Goal: Information Seeking & Learning: Learn about a topic

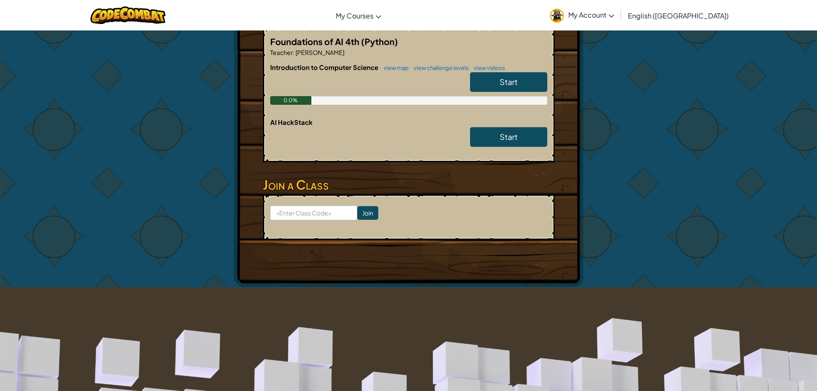
scroll to position [172, 0]
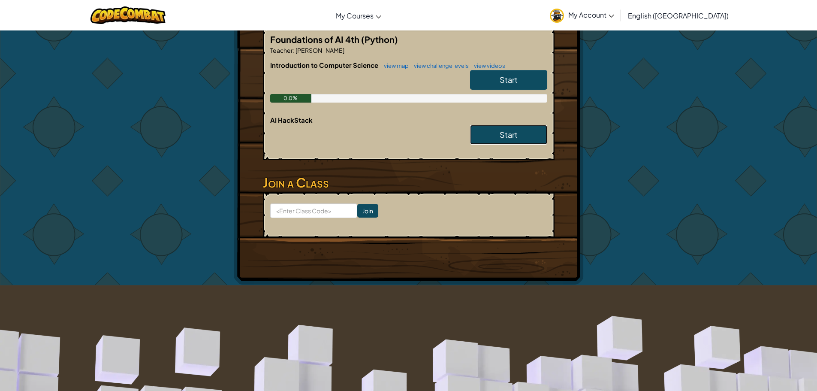
click at [518, 137] on link "Start" at bounding box center [508, 135] width 77 height 20
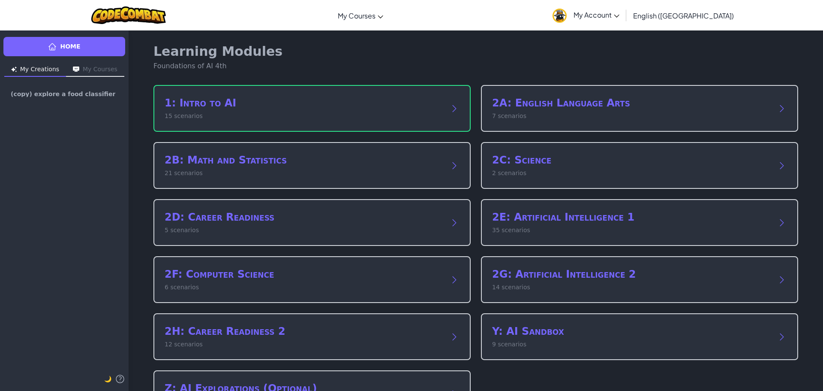
click at [109, 74] on button "My Courses" at bounding box center [95, 70] width 58 height 14
click at [51, 95] on span "explore a food classifier" at bounding box center [51, 94] width 81 height 6
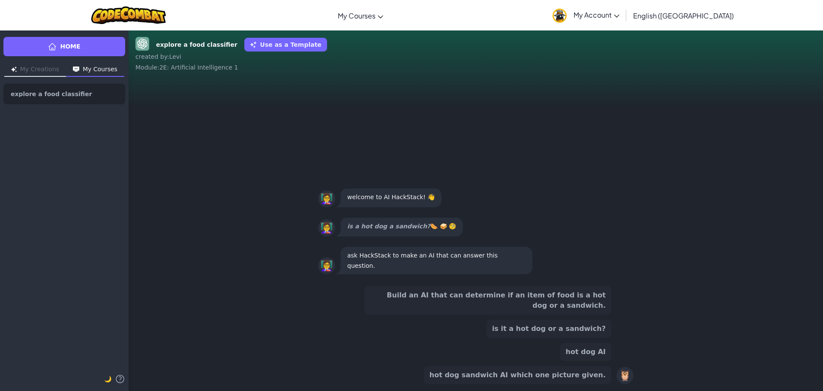
click at [99, 69] on button "My Courses" at bounding box center [95, 70] width 58 height 14
click at [106, 95] on div at bounding box center [104, 94] width 14 height 20
click at [620, 17] on span "My Account" at bounding box center [597, 14] width 46 height 9
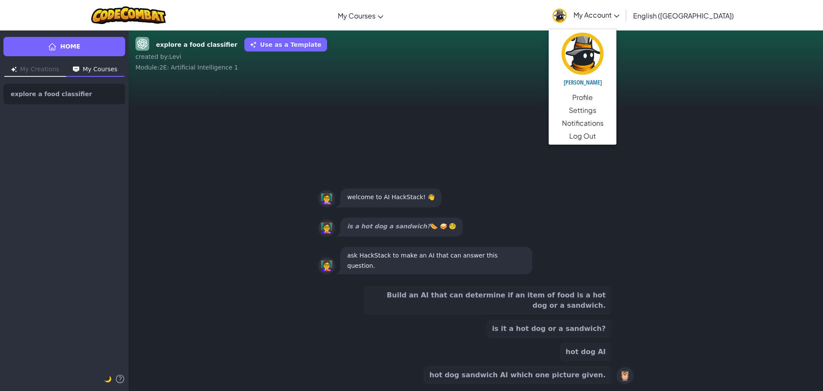
click at [704, 35] on div "explore a food classifier Use as a Template created by : [PERSON_NAME] : 2E: Ar…" at bounding box center [476, 210] width 695 height 361
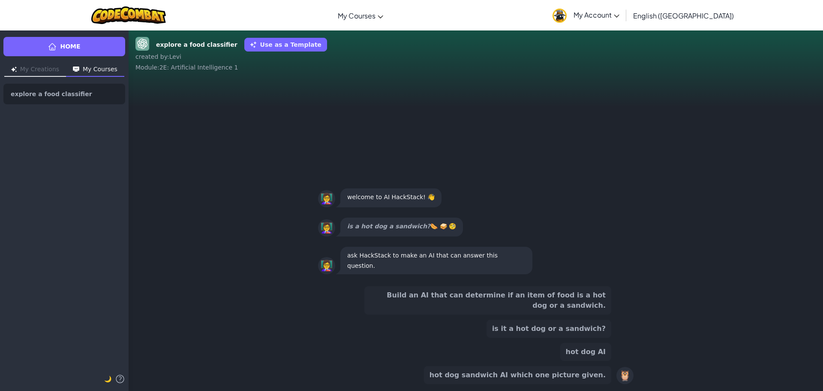
click at [556, 375] on button "hot dog sandwich AI which one picture given." at bounding box center [517, 375] width 187 height 18
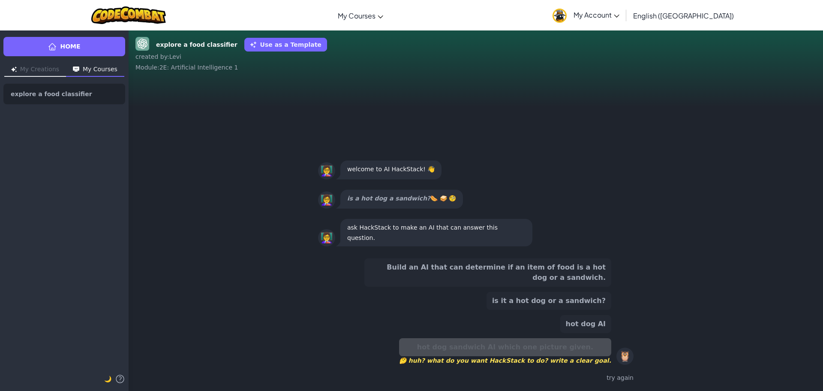
click at [817, 290] on div "Build an AI that can determine if an item of food is a hot dog or a sandwich. i…" at bounding box center [476, 320] width 695 height 139
click at [627, 374] on div "try again" at bounding box center [476, 377] width 316 height 12
click at [699, 341] on div "Build an AI that can determine if an item of food is a hot dog or a sandwich. i…" at bounding box center [476, 320] width 695 height 139
click at [36, 66] on button "My Creations" at bounding box center [35, 70] width 62 height 14
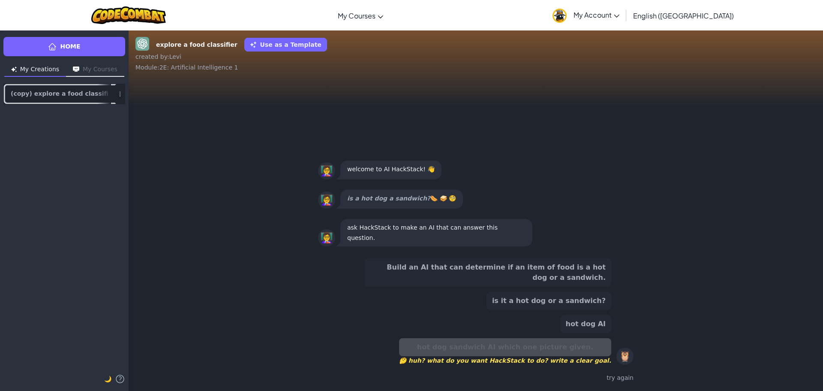
click at [60, 97] on link "(copy) explore a food classifier" at bounding box center [64, 94] width 122 height 21
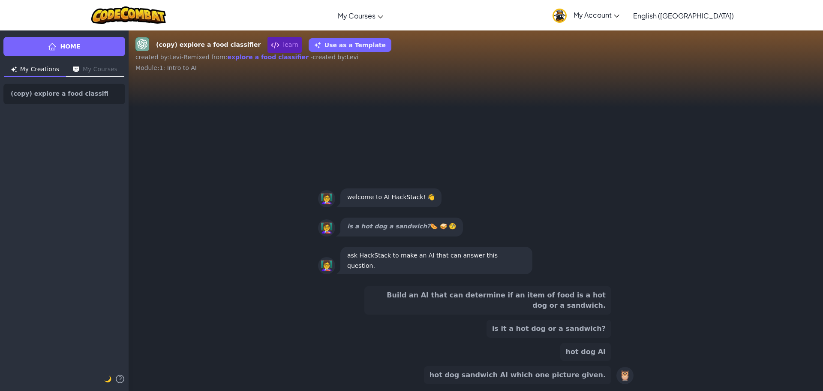
click at [112, 69] on button "My Courses" at bounding box center [95, 70] width 58 height 14
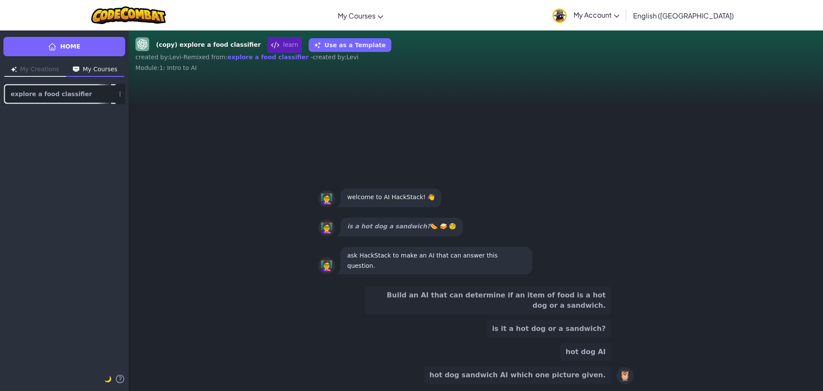
click at [70, 93] on span "explore a food classifier" at bounding box center [51, 94] width 81 height 6
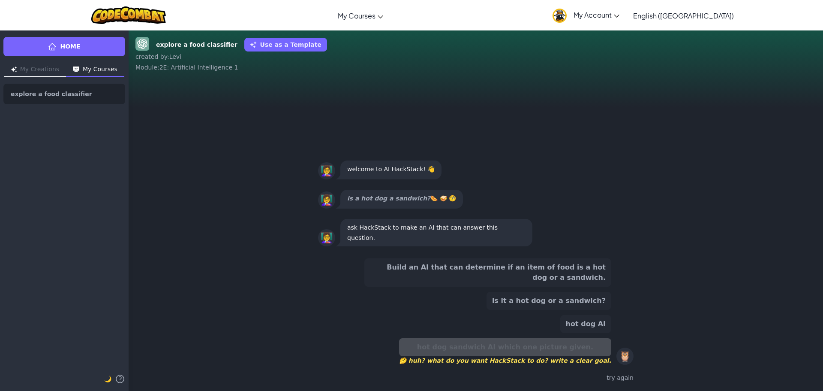
click at [318, 329] on div "Build an AI that can determine if an item of food is a hot dog or a sandwich. i…" at bounding box center [475, 320] width 329 height 139
click at [476, 272] on button "Build an AI that can determine if an item of food is a hot dog or a sandwich." at bounding box center [488, 272] width 247 height 28
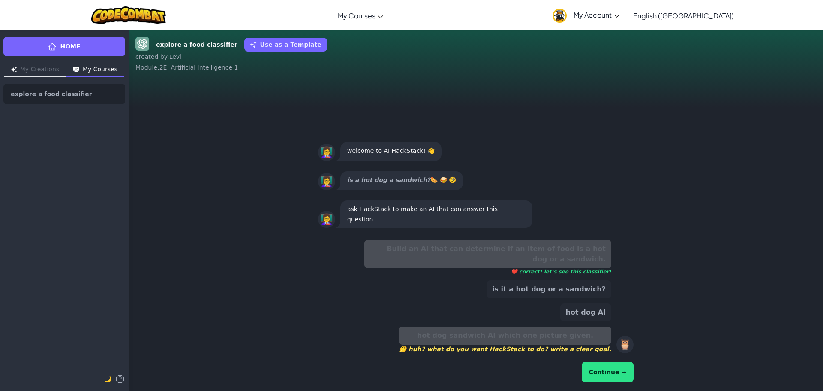
click at [595, 374] on button "Continue →" at bounding box center [608, 372] width 52 height 21
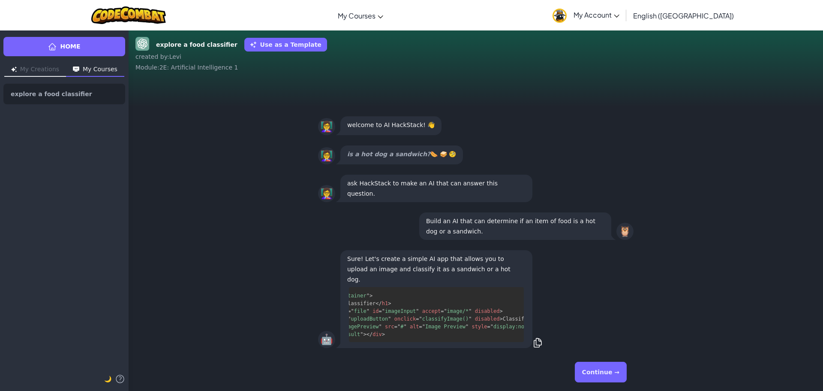
scroll to position [456, 184]
click at [615, 371] on button "Continue →" at bounding box center [601, 372] width 52 height 21
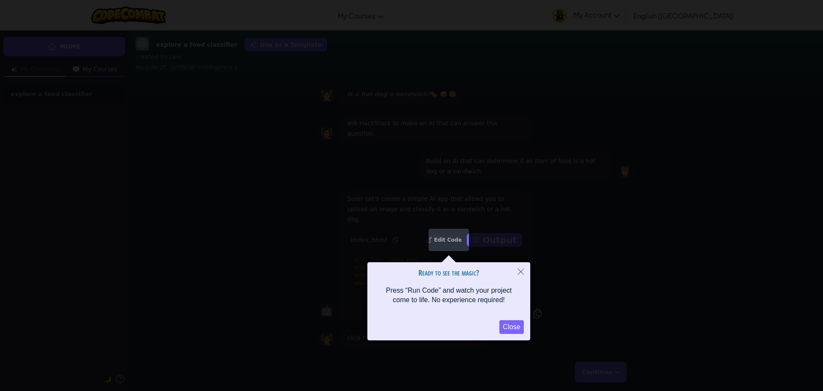
click at [518, 330] on button "Close" at bounding box center [512, 327] width 24 height 14
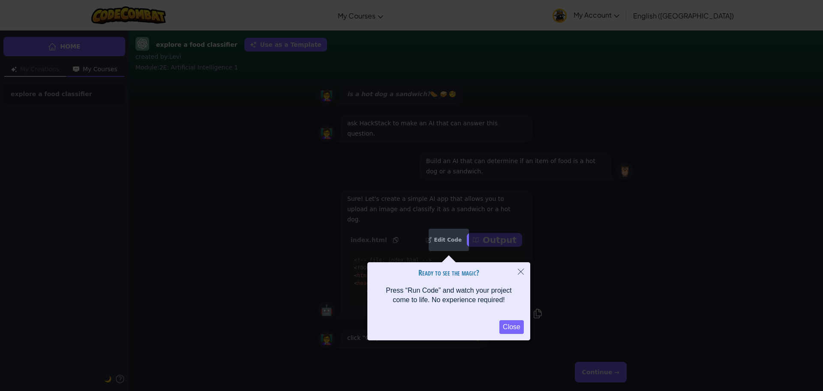
click at [508, 327] on button "Close" at bounding box center [512, 327] width 24 height 14
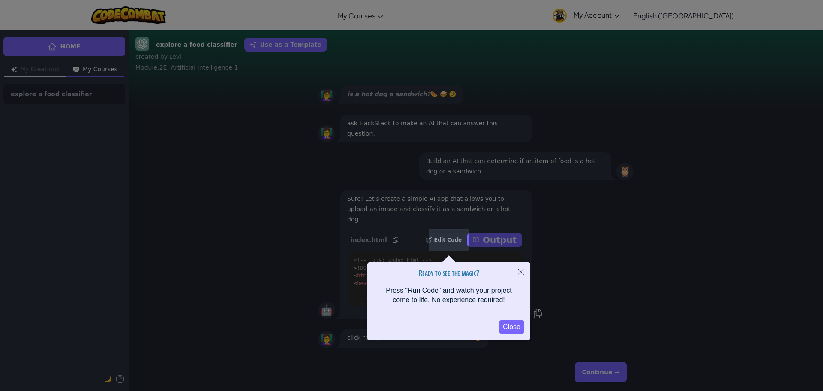
click at [512, 326] on button "Close" at bounding box center [512, 327] width 24 height 14
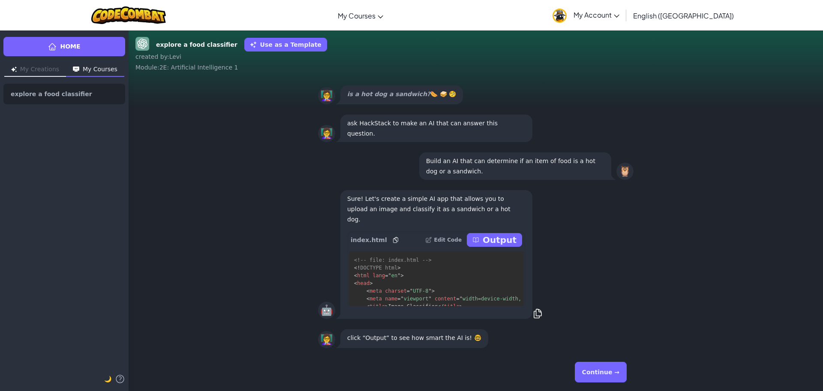
click at [499, 238] on p "Output" at bounding box center [500, 240] width 34 height 12
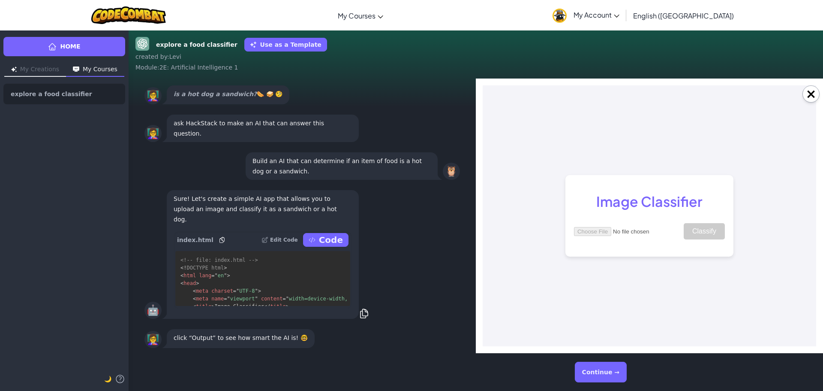
scroll to position [0, 0]
click at [588, 232] on input "file" at bounding box center [628, 231] width 109 height 9
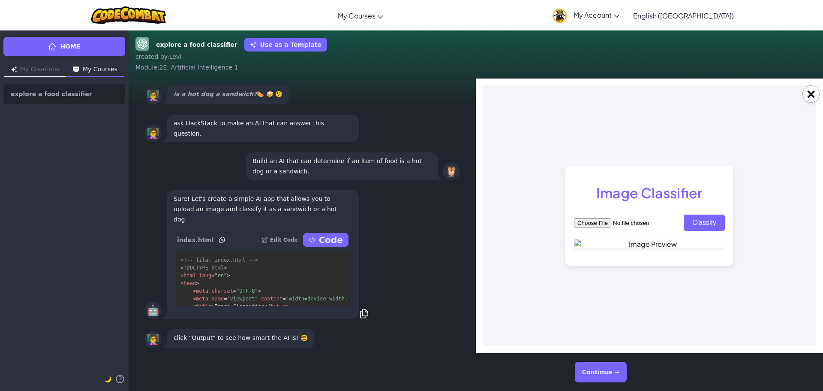
click at [591, 218] on input "file" at bounding box center [628, 222] width 109 height 9
click at [589, 218] on input "file" at bounding box center [628, 222] width 109 height 9
click at [605, 376] on button "Continue →" at bounding box center [601, 372] width 52 height 21
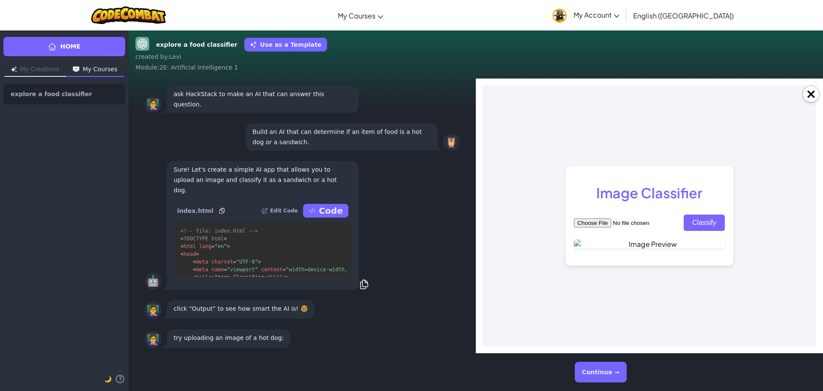
click at [597, 218] on input "file" at bounding box center [628, 222] width 109 height 9
click at [595, 375] on button "Continue →" at bounding box center [601, 372] width 52 height 21
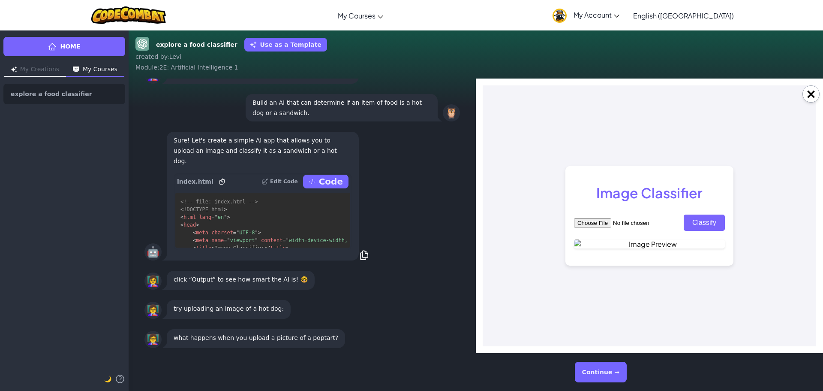
click at [597, 218] on input "file" at bounding box center [628, 222] width 109 height 9
click at [595, 218] on input "file" at bounding box center [628, 222] width 109 height 9
type input "C:\fakepath\hot dog.jpg"
click at [600, 372] on button "Continue →" at bounding box center [601, 372] width 52 height 21
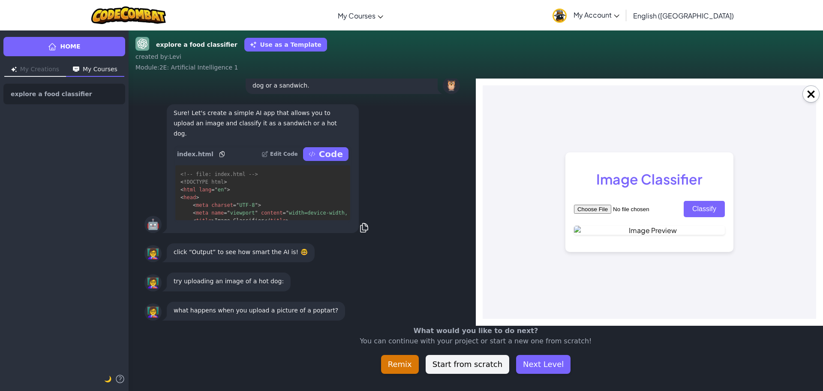
click at [587, 205] on input "file" at bounding box center [628, 209] width 109 height 9
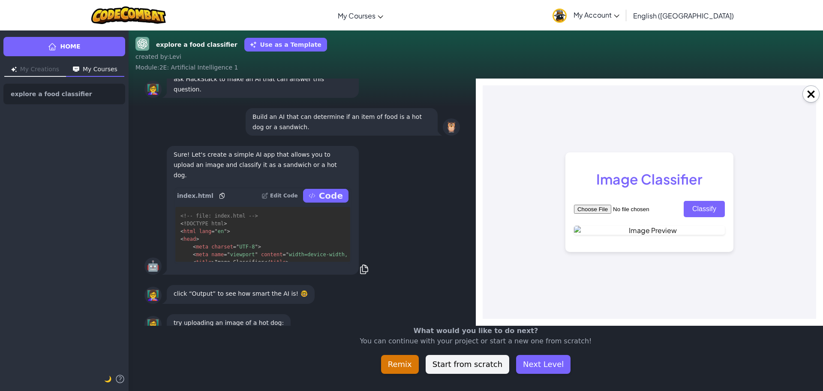
scroll to position [-43, 0]
click at [599, 205] on input "file" at bounding box center [628, 209] width 109 height 9
type input "C:\fakepath\poptart.jpg"
click at [503, 257] on body "Image Classifier Classify" at bounding box center [650, 201] width 334 height 233
click at [696, 201] on button "Classify" at bounding box center [704, 209] width 41 height 16
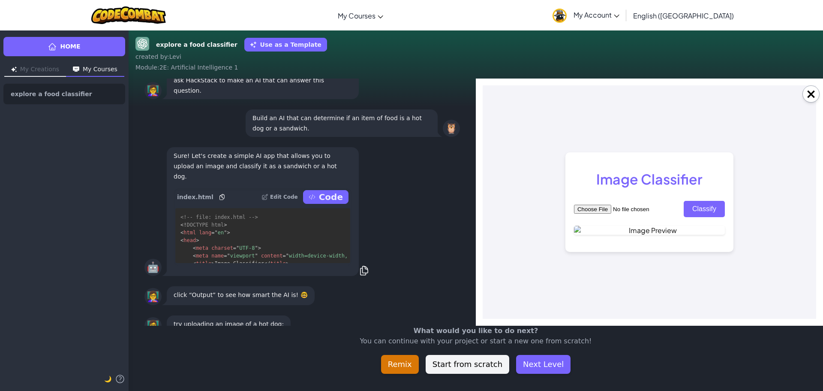
click at [422, 293] on div "👩‍🏫 click “Output” to see how smart the AI is! 🤓" at bounding box center [303, 295] width 316 height 22
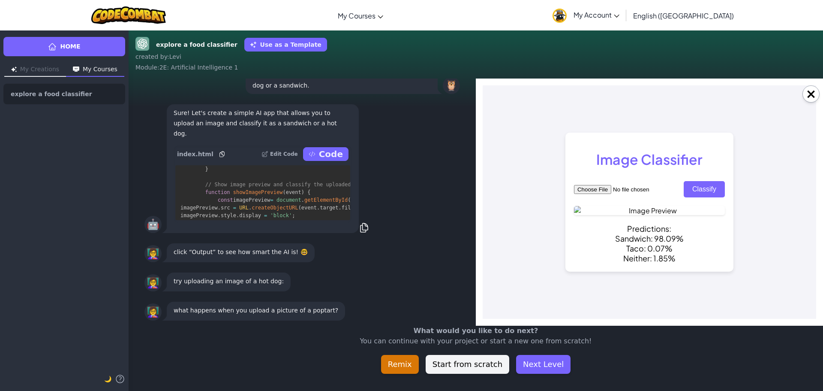
scroll to position [873, 0]
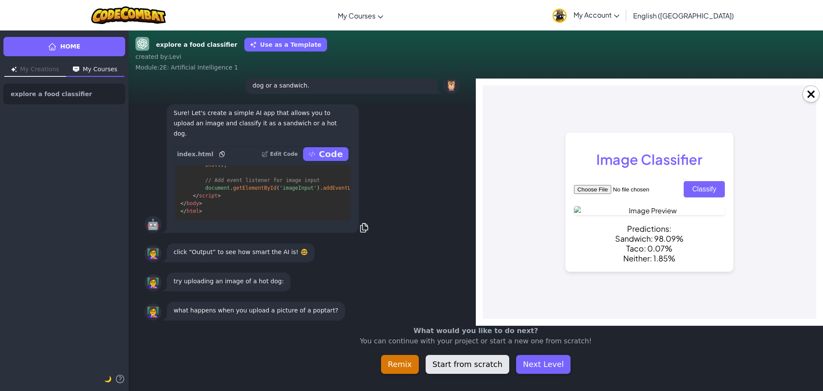
click at [462, 362] on button "Start from scratch" at bounding box center [468, 364] width 84 height 19
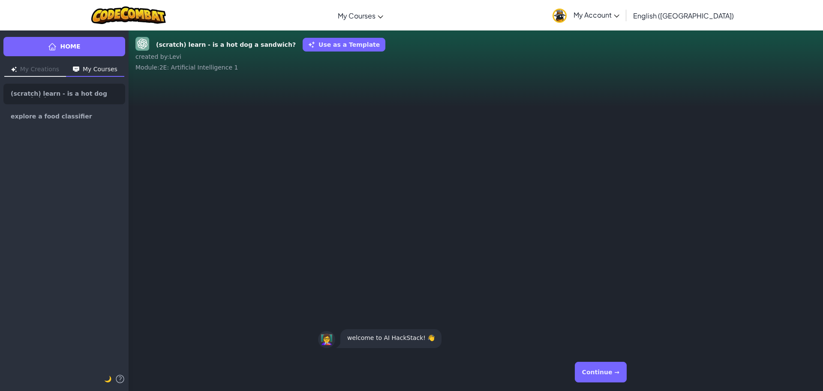
click at [606, 375] on button "Continue →" at bounding box center [601, 372] width 52 height 21
click at [605, 375] on button "Continue →" at bounding box center [601, 372] width 52 height 21
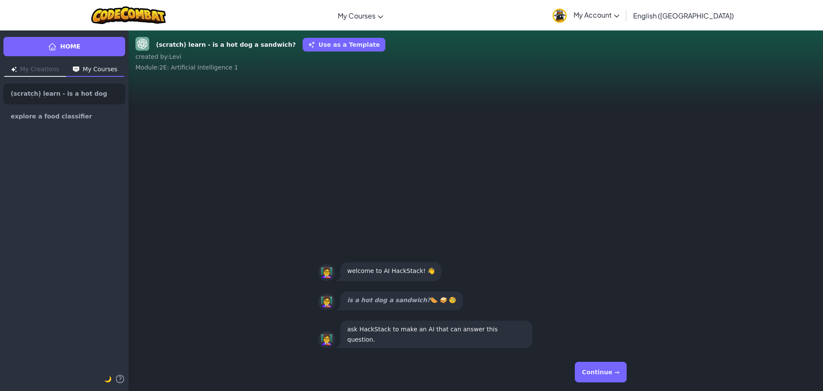
click at [605, 371] on button "Continue →" at bounding box center [601, 372] width 52 height 21
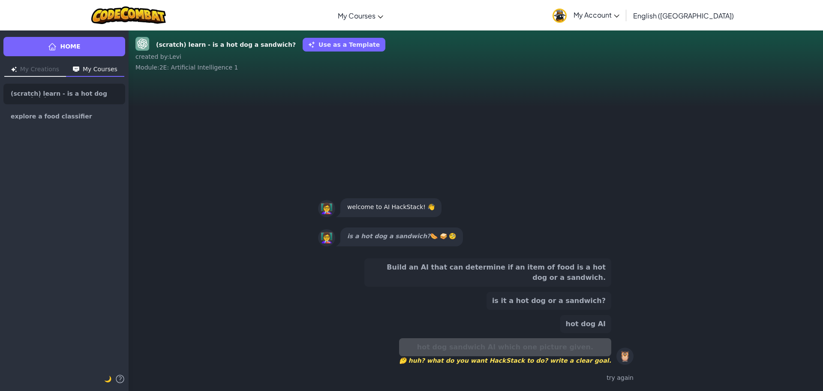
click at [114, 71] on button "My Courses" at bounding box center [95, 70] width 58 height 14
click at [49, 89] on link "(scratch) learn - is a hot dog a sandwich?" at bounding box center [64, 94] width 122 height 21
click at [91, 88] on link "(scratch) learn - is a hot dog a sandwich?" at bounding box center [64, 94] width 122 height 21
click at [112, 142] on button "Delete" at bounding box center [102, 142] width 53 height 15
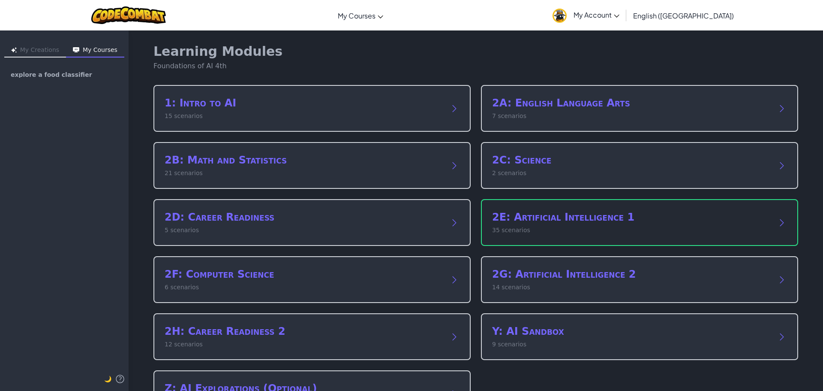
click at [639, 225] on div "2E: Artificial Intelligence 1 35 scenarios" at bounding box center [631, 222] width 278 height 24
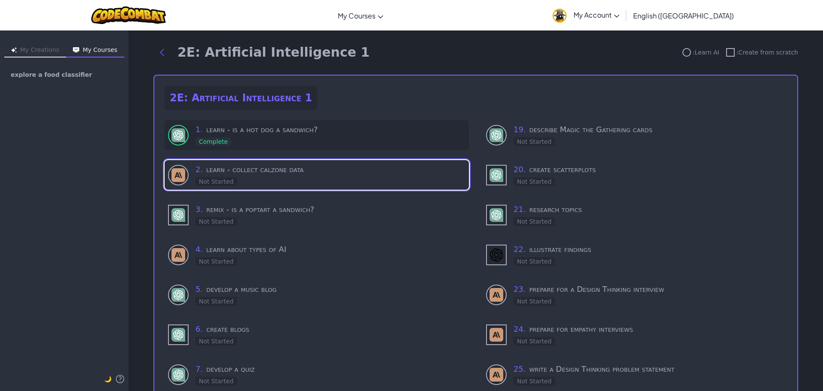
click at [307, 128] on h3 "1 . learn - is a hot dog a sandwich?" at bounding box center [331, 130] width 270 height 12
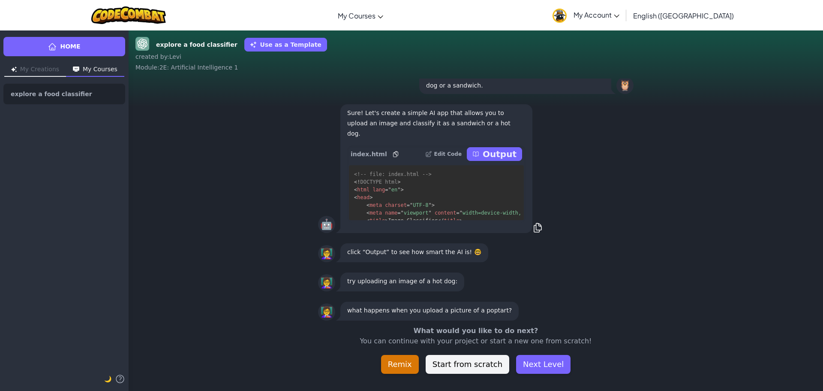
click at [99, 69] on button "My Courses" at bounding box center [95, 70] width 58 height 14
click at [72, 97] on link "explore a food classifier" at bounding box center [64, 94] width 122 height 21
click at [635, 214] on div "🤖 Sure! Let's create a simple AI app that allows you to upload an image and cla…" at bounding box center [475, 168] width 329 height 139
click at [536, 356] on button "Next Level" at bounding box center [543, 364] width 54 height 19
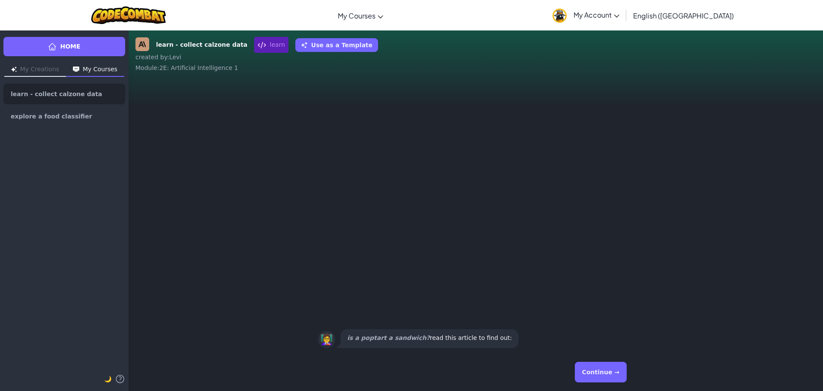
click at [615, 368] on button "Continue →" at bounding box center [601, 372] width 52 height 21
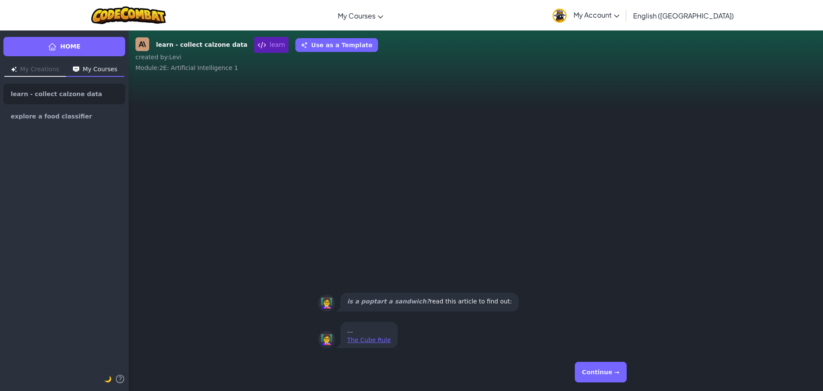
click at [615, 368] on button "Continue →" at bounding box center [601, 372] width 52 height 21
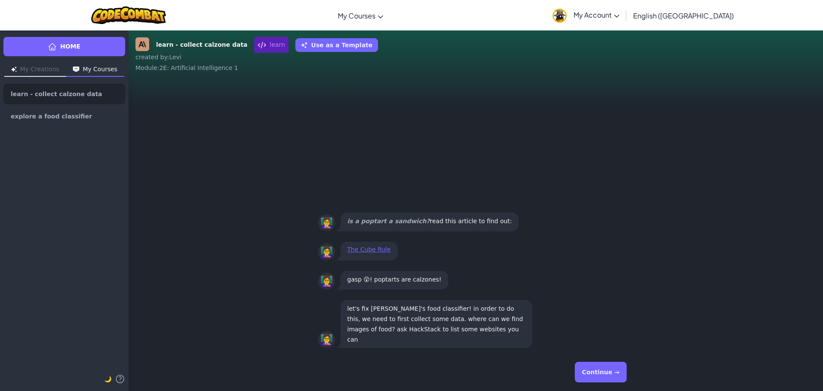
click at [615, 368] on button "Continue →" at bounding box center [601, 372] width 52 height 21
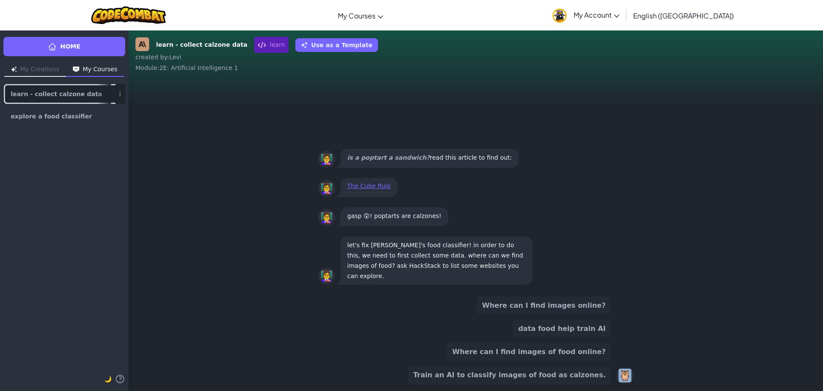
click at [50, 87] on link "learn - collect calzone data" at bounding box center [64, 94] width 122 height 21
click at [56, 117] on span "explore a food classifier" at bounding box center [51, 116] width 81 height 6
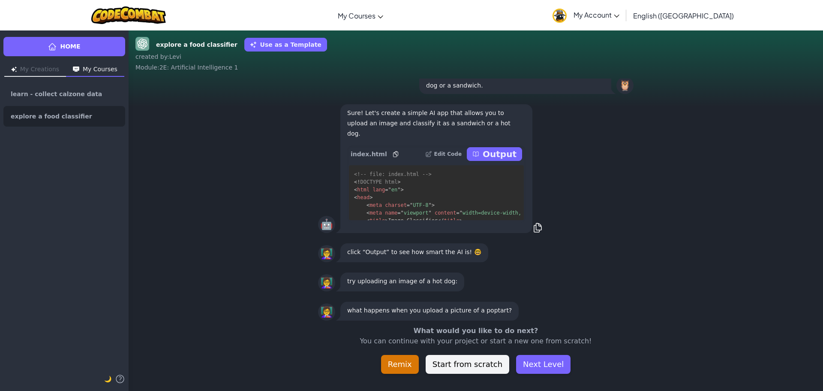
click at [449, 331] on p "What would you like to do next?" at bounding box center [475, 331] width 463 height 10
click at [402, 247] on p "click “Output” to see how smart the AI is! 🤓" at bounding box center [414, 252] width 134 height 10
click at [418, 253] on p "click “Output” to see how smart the AI is! 🤓" at bounding box center [414, 252] width 134 height 10
click at [93, 71] on button "My Courses" at bounding box center [95, 70] width 58 height 14
click at [509, 151] on p "Output" at bounding box center [500, 154] width 34 height 12
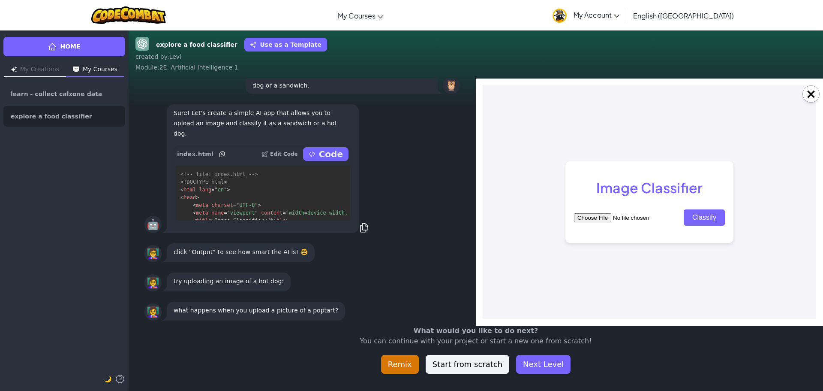
click at [594, 215] on input "file" at bounding box center [628, 217] width 109 height 9
type input "C:\fakepath\poptart.jpg"
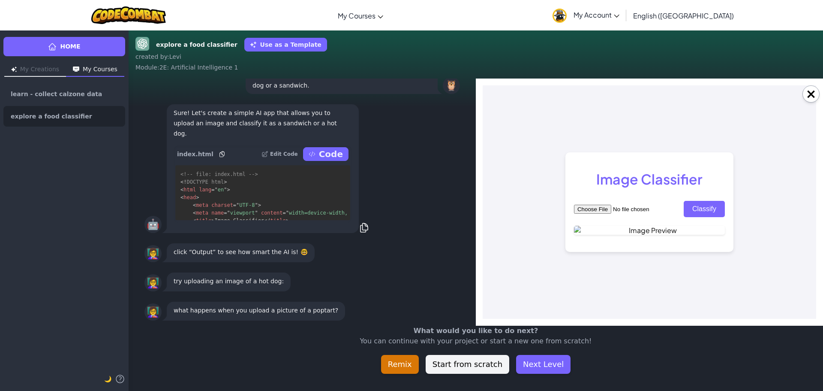
click at [574, 205] on input "file" at bounding box center [628, 209] width 109 height 9
click at [390, 255] on div "👩‍🏫 click “Output” to see how smart the AI is! 🤓" at bounding box center [303, 252] width 316 height 22
drag, startPoint x: 469, startPoint y: 194, endPoint x: 419, endPoint y: 194, distance: 49.7
click at [455, 196] on div "🤖 Sure! Let's create a simple AI app that allows you to upload an image and cla…" at bounding box center [302, 168] width 347 height 139
drag, startPoint x: 419, startPoint y: 194, endPoint x: 414, endPoint y: 180, distance: 15.1
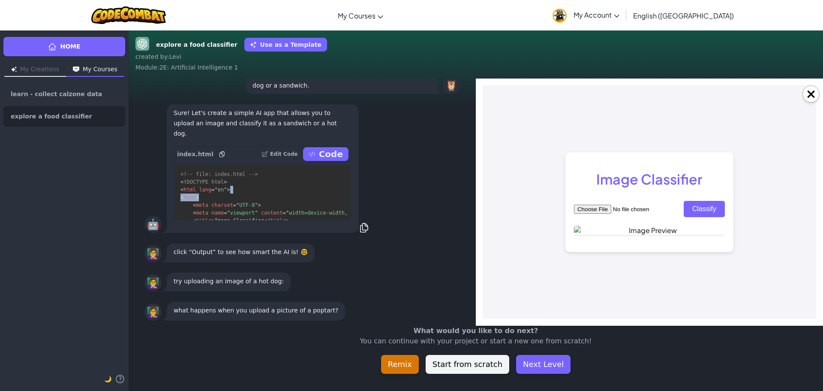
click at [418, 187] on div "🤖 Sure! Let's create a simple AI app that allows you to upload an image and cla…" at bounding box center [303, 169] width 316 height 132
click at [397, 369] on button "Remix" at bounding box center [400, 364] width 38 height 19
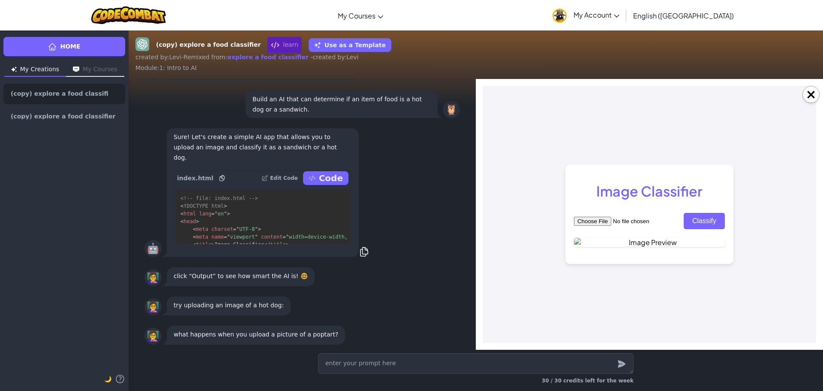
click at [358, 266] on div "👩‍🏫 click “Output” to see how smart the AI is! 🤓" at bounding box center [303, 276] width 316 height 22
click at [423, 303] on div "👩‍🏫 try uploading an image of a hot dog:" at bounding box center [303, 306] width 316 height 22
click at [597, 217] on input "file" at bounding box center [628, 221] width 109 height 9
click at [603, 380] on span "30 / 30 credits left for the week" at bounding box center [588, 380] width 92 height 6
click at [554, 366] on textarea at bounding box center [476, 363] width 316 height 21
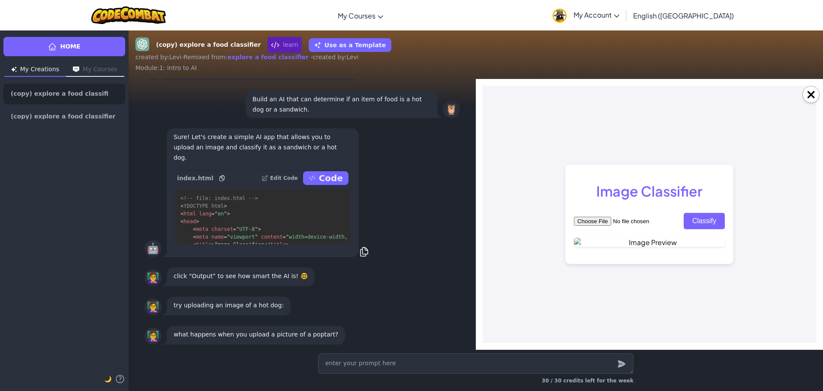
click at [684, 358] on div "30 / 30 credits left for the week" at bounding box center [476, 370] width 695 height 41
click at [331, 41] on button "Use as a Template" at bounding box center [350, 45] width 83 height 14
click at [329, 42] on button "Use as a Template" at bounding box center [350, 45] width 83 height 14
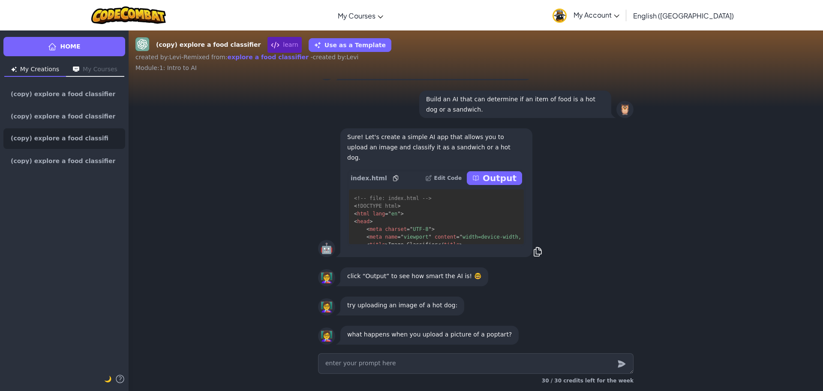
type textarea "x"
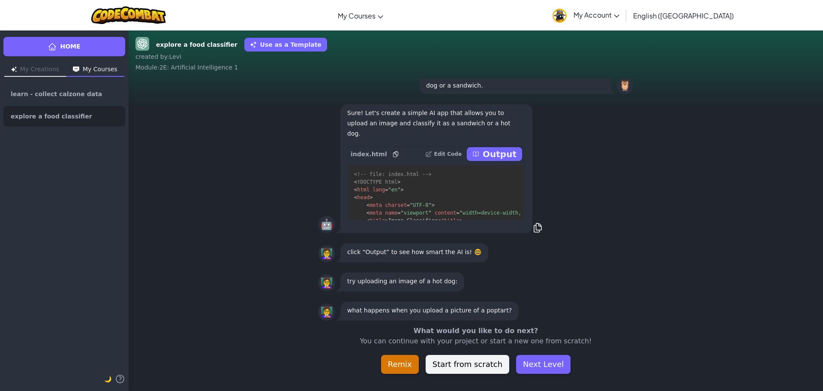
click at [500, 151] on p "Output" at bounding box center [500, 154] width 34 height 12
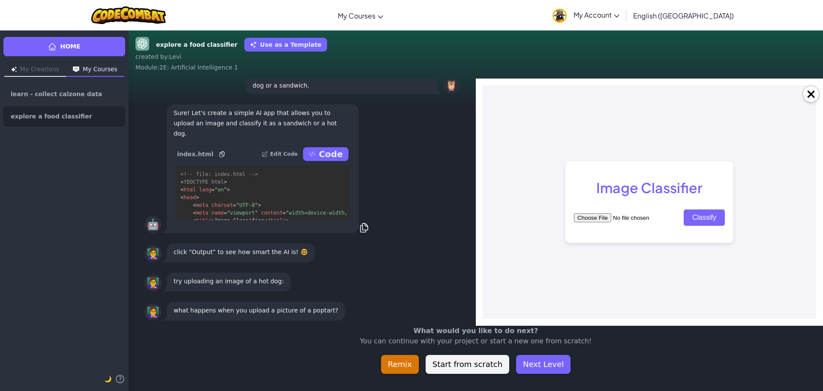
click at [588, 216] on input "file" at bounding box center [628, 217] width 109 height 9
click at [590, 216] on input "file" at bounding box center [628, 217] width 109 height 9
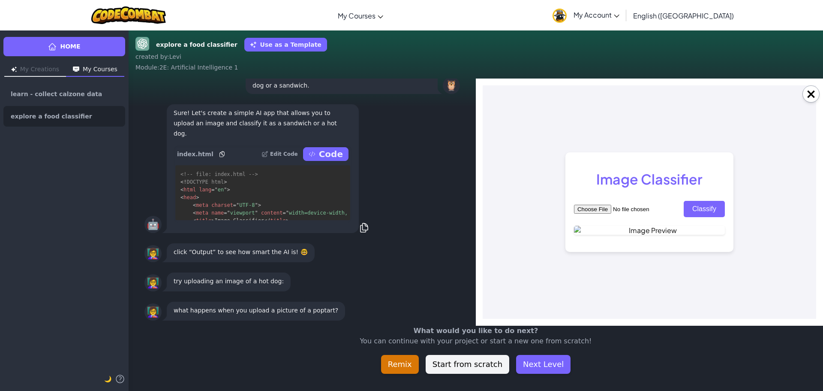
click at [700, 201] on button "Classify" at bounding box center [704, 209] width 41 height 16
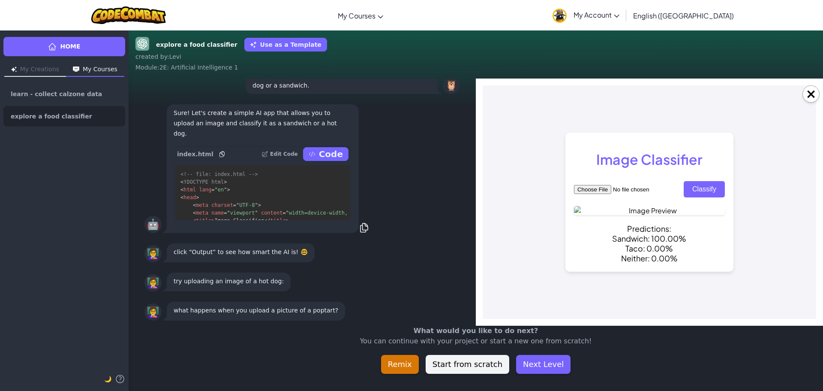
click at [700, 173] on div "Image Classifier Classify Predictions: Sandwich: 100.00% Taco: 0.00% Neither: 0…" at bounding box center [650, 202] width 168 height 139
click at [734, 207] on body "Image Classifier Classify Predictions: Sandwich: 100.00% Taco: 0.00% Neither: 0…" at bounding box center [650, 201] width 334 height 233
click at [598, 185] on input "file" at bounding box center [628, 189] width 109 height 9
type input "C:\fakepath\hot dog.jpg"
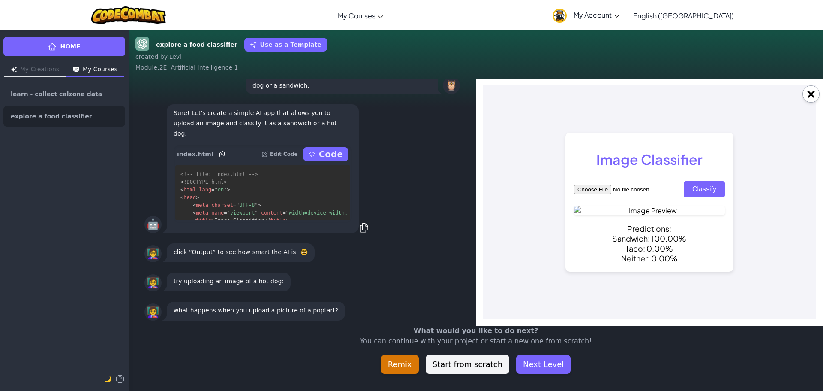
click at [707, 181] on button "Classify" at bounding box center [704, 189] width 41 height 16
click at [710, 181] on button "Classify" at bounding box center [704, 189] width 41 height 16
click at [809, 100] on button "×" at bounding box center [811, 93] width 17 height 17
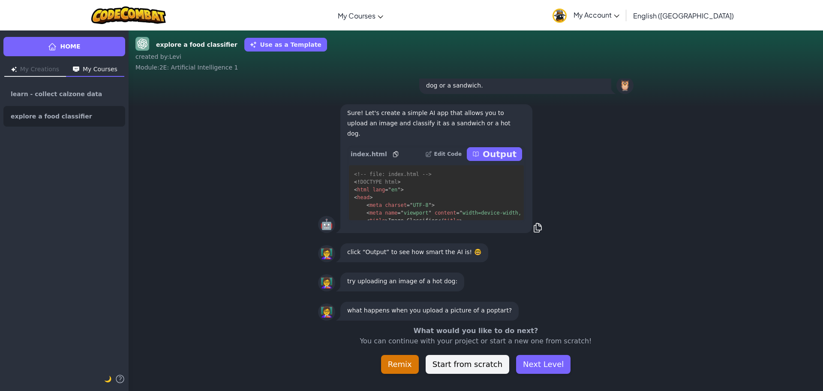
click at [493, 152] on p "Output" at bounding box center [500, 154] width 34 height 12
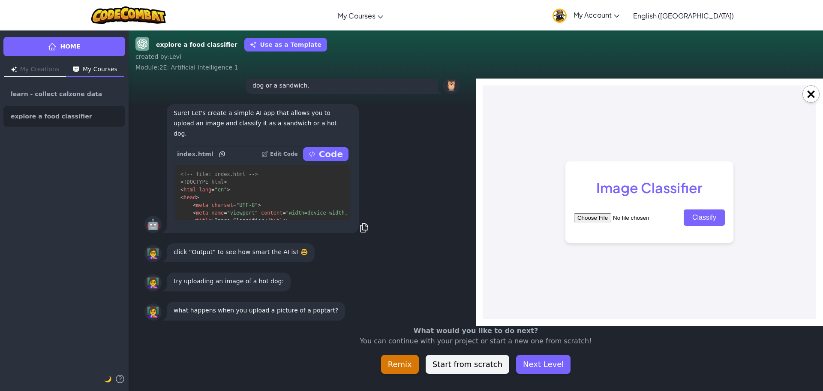
click at [589, 217] on input "file" at bounding box center [628, 217] width 109 height 9
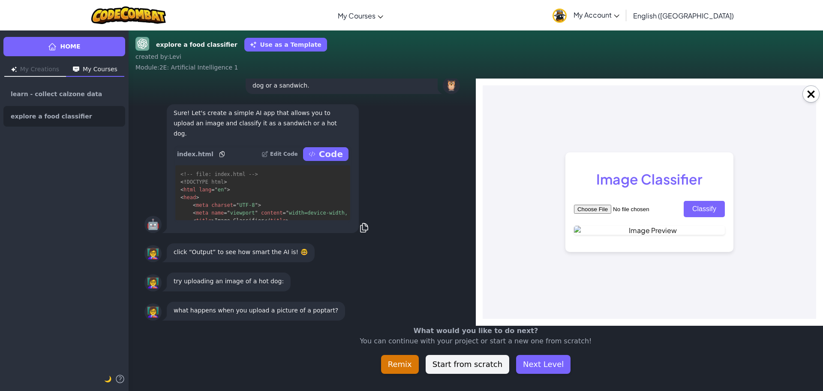
click at [706, 201] on button "Classify" at bounding box center [704, 209] width 41 height 16
click at [699, 201] on button "Classify" at bounding box center [704, 209] width 41 height 16
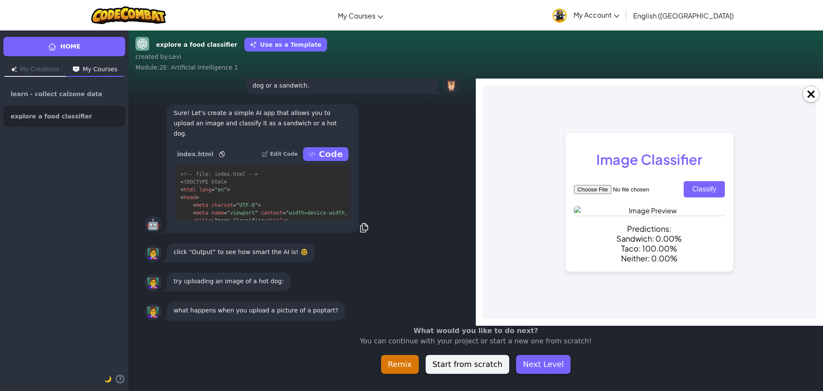
click at [600, 185] on input "file" at bounding box center [628, 189] width 109 height 9
type input "C:\fakepath\poptart.jpg"
click at [698, 181] on button "Classify" at bounding box center [704, 189] width 41 height 16
click at [702, 181] on button "Classify" at bounding box center [704, 189] width 41 height 16
click at [704, 181] on button "Classify" at bounding box center [704, 189] width 41 height 16
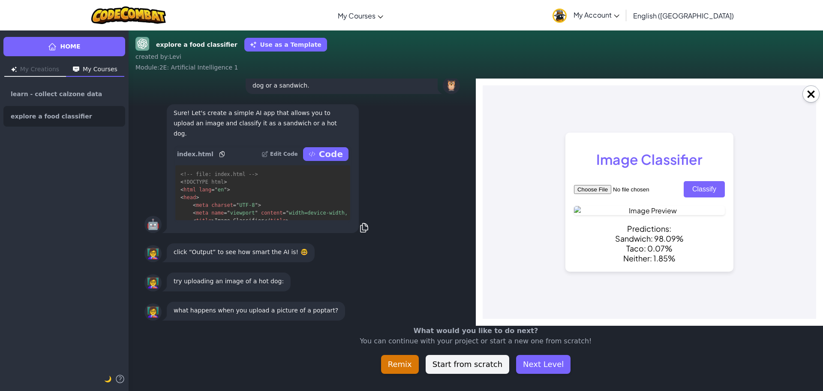
click at [704, 181] on button "Classify" at bounding box center [704, 189] width 41 height 16
click at [593, 185] on input "file" at bounding box center [628, 189] width 109 height 9
click at [605, 185] on input "file" at bounding box center [628, 189] width 109 height 9
click at [708, 181] on button "Classify" at bounding box center [704, 189] width 41 height 16
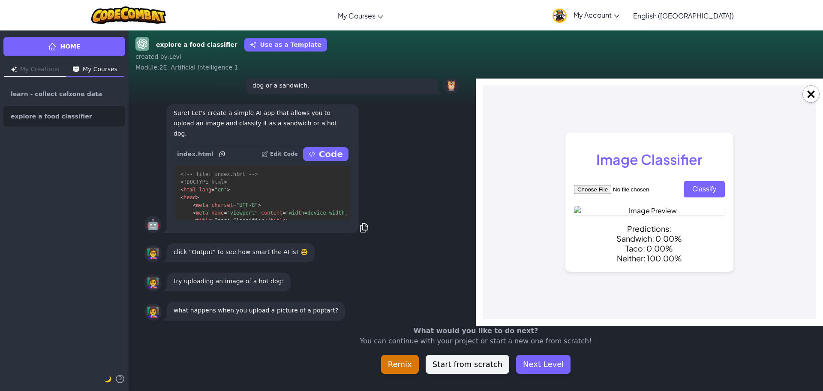
click at [703, 181] on button "Classify" at bounding box center [704, 189] width 41 height 16
click at [598, 185] on input "file" at bounding box center [628, 189] width 109 height 9
type input "C:\fakepath\Quick-and-Easy-Pepperoni-Pizza-700x700.jpeg"
click at [670, 206] on img at bounding box center [649, 210] width 151 height 9
click at [574, 206] on img at bounding box center [649, 210] width 151 height 9
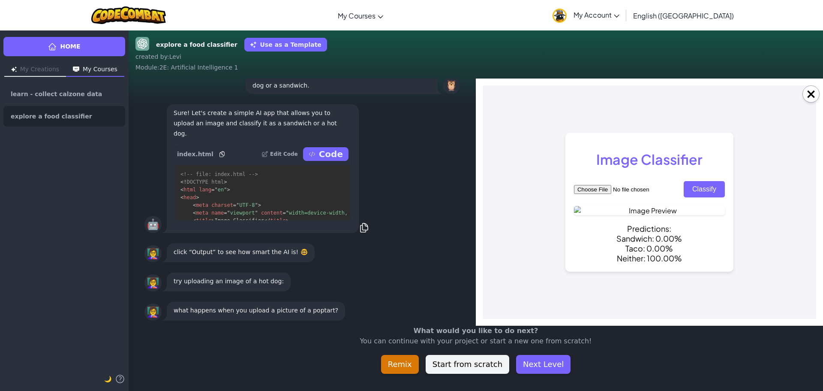
drag, startPoint x: 563, startPoint y: 133, endPoint x: 700, endPoint y: 124, distance: 137.5
click at [699, 206] on img at bounding box center [649, 210] width 151 height 9
drag, startPoint x: 812, startPoint y: 118, endPoint x: 1278, endPoint y: 136, distance: 466.5
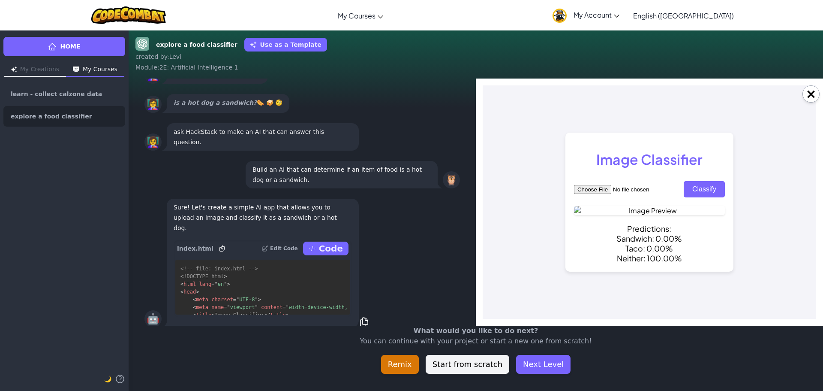
scroll to position [98, 0]
click at [656, 263] on div "Predictions: Sandwich: 0.00% Taco: 0.00% Neither: 100.00%" at bounding box center [649, 242] width 151 height 39
drag, startPoint x: 656, startPoint y: 304, endPoint x: 610, endPoint y: 281, distance: 51.2
click at [644, 263] on div "Predictions: Sandwich: 0.00% Taco: 0.00% Neither: 100.00%" at bounding box center [649, 242] width 151 height 39
drag, startPoint x: 561, startPoint y: 301, endPoint x: 564, endPoint y: 283, distance: 18.3
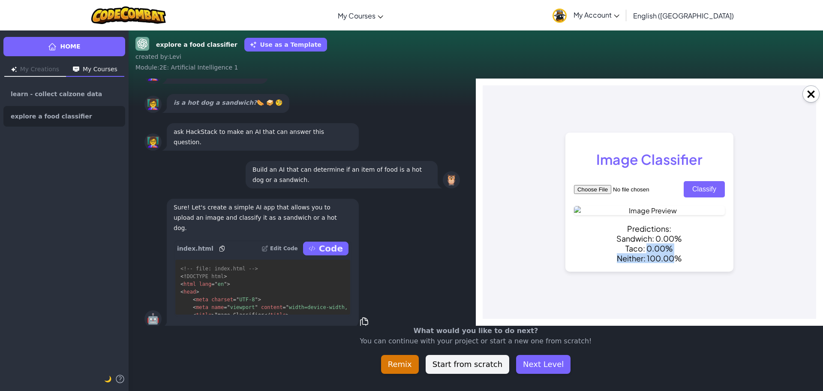
click at [574, 263] on div "Predictions: Sandwich: 0.00% Taco: 0.00% Neither: 100.00%" at bounding box center [649, 242] width 151 height 39
click at [591, 206] on img at bounding box center [649, 210] width 151 height 9
click at [574, 206] on img at bounding box center [649, 210] width 151 height 9
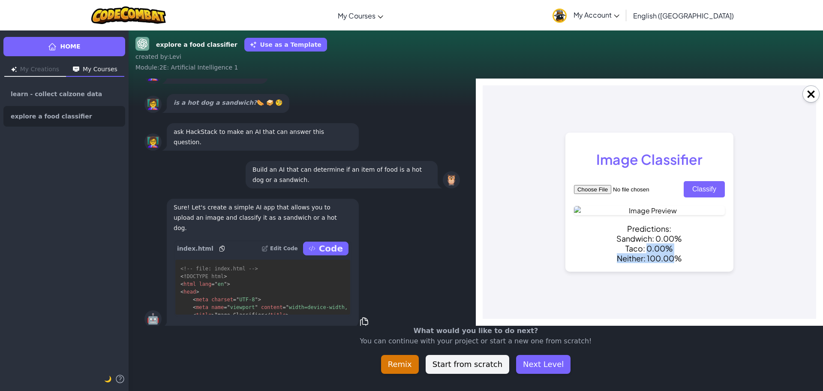
click at [574, 206] on img at bounding box center [649, 210] width 151 height 9
click at [725, 206] on img at bounding box center [649, 210] width 151 height 9
drag, startPoint x: 995, startPoint y: 167, endPoint x: 739, endPoint y: 100, distance: 265.4
click at [812, 90] on button "×" at bounding box center [811, 93] width 17 height 17
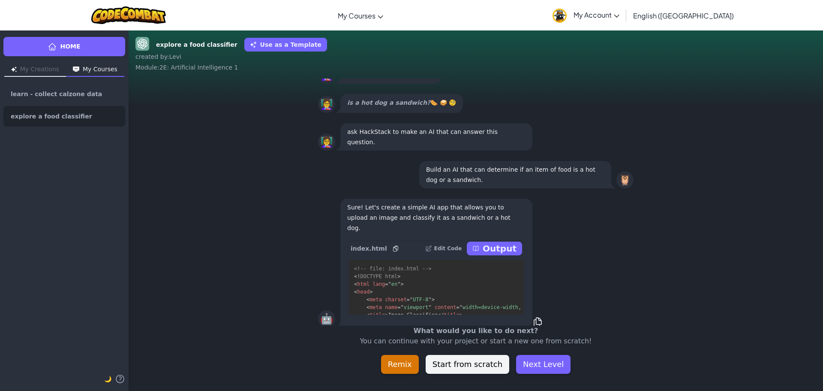
click at [503, 246] on p "Output" at bounding box center [500, 248] width 34 height 12
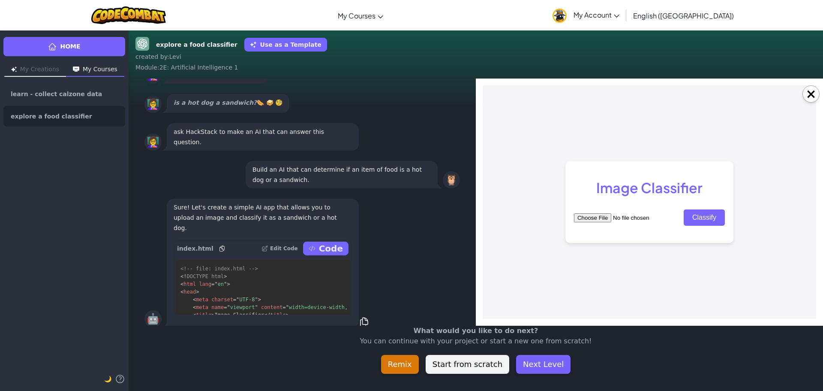
click at [603, 217] on input "file" at bounding box center [628, 217] width 109 height 9
type input "C:\fakepath\Quick-and-Easy-Pepperoni-Pizza-700x700.jpeg"
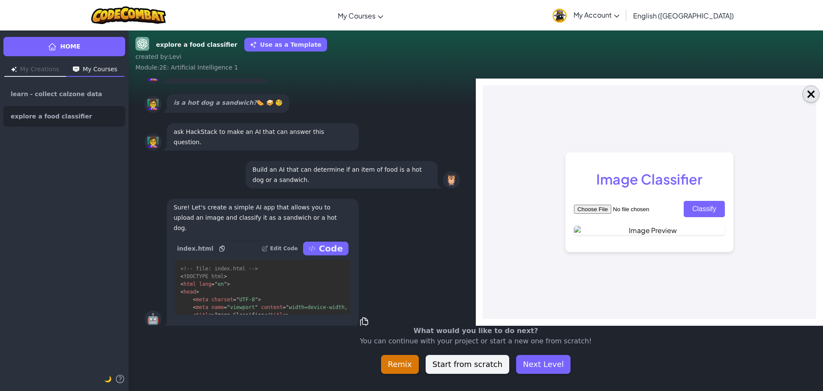
click at [811, 87] on button "×" at bounding box center [811, 93] width 17 height 17
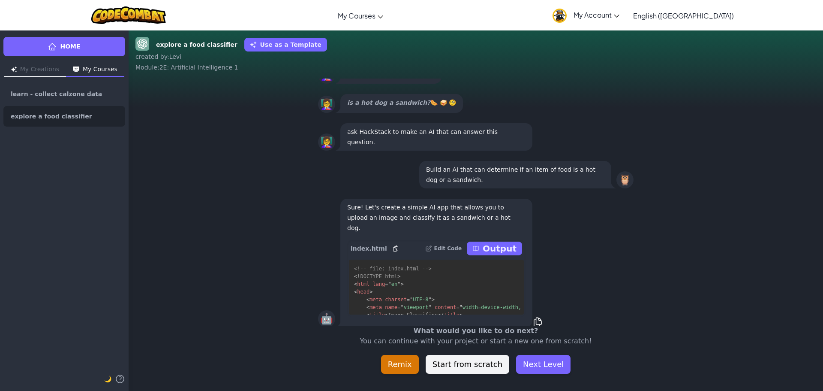
click at [499, 244] on p "Output" at bounding box center [500, 248] width 34 height 12
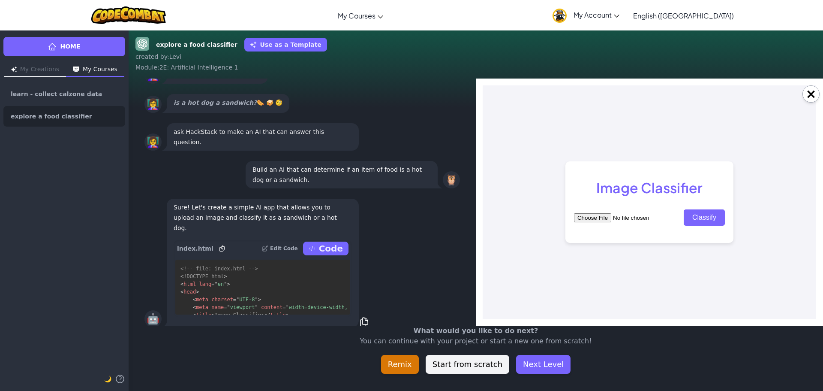
click at [600, 219] on input "file" at bounding box center [628, 217] width 109 height 9
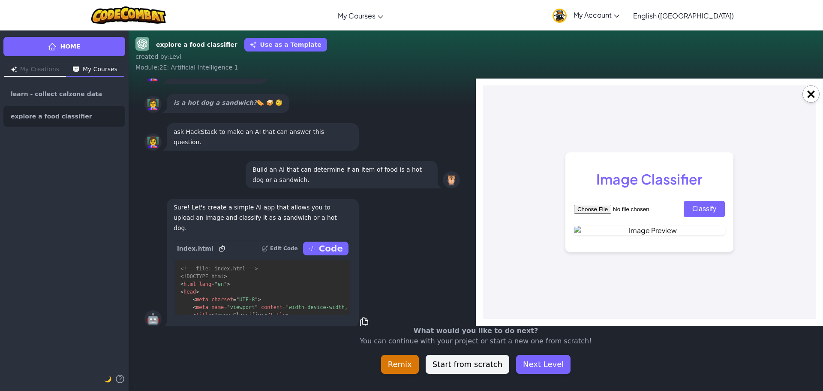
click at [709, 201] on button "Classify" at bounding box center [704, 209] width 41 height 16
drag, startPoint x: 709, startPoint y: 161, endPoint x: 700, endPoint y: 159, distance: 9.7
click at [709, 201] on button "Classify" at bounding box center [704, 209] width 41 height 16
click at [704, 201] on button "Classify" at bounding box center [704, 209] width 41 height 16
click at [700, 201] on button "Classify" at bounding box center [704, 209] width 41 height 16
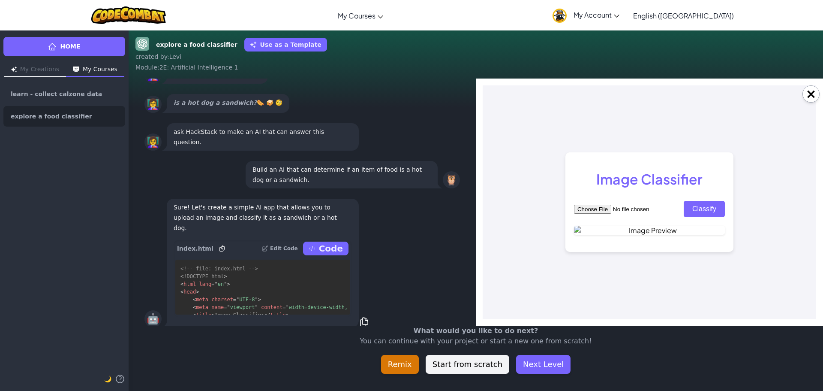
click at [699, 159] on div "Image Classifier Classify" at bounding box center [650, 201] width 168 height 99
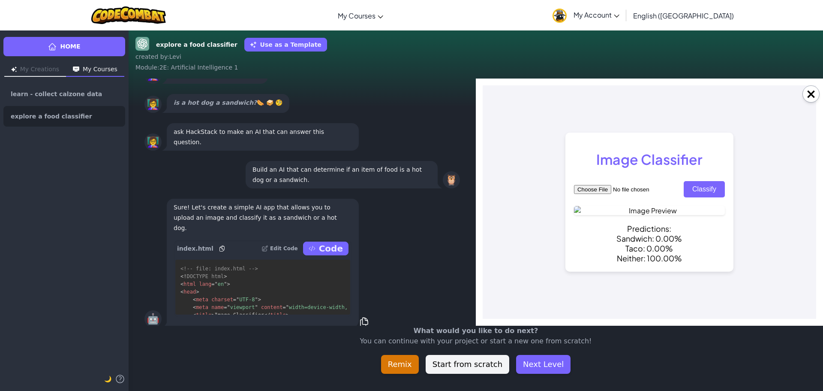
click at [715, 181] on button "Classify" at bounding box center [704, 189] width 41 height 16
click at [596, 185] on input "file" at bounding box center [628, 189] width 109 height 9
type input "C:\fakepath\download.jpg"
click at [702, 181] on button "Classify" at bounding box center [704, 189] width 41 height 16
click at [706, 181] on button "Classify" at bounding box center [704, 189] width 41 height 16
